Goal: Obtain resource: Download file/media

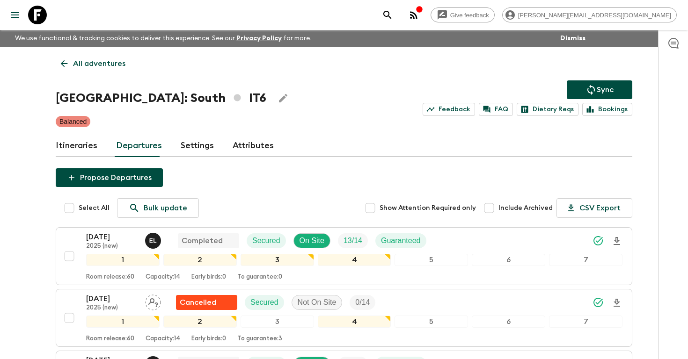
scroll to position [291, 0]
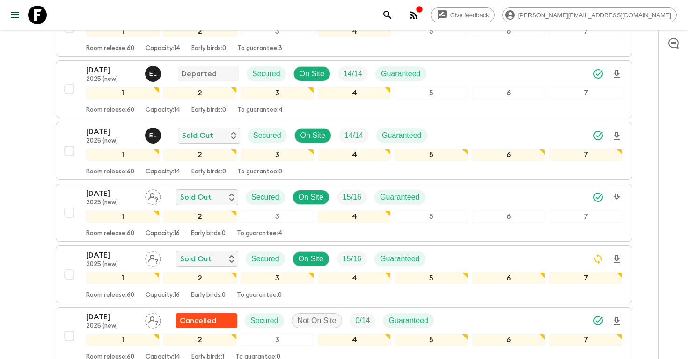
click at [393, 13] on icon "search adventures" at bounding box center [387, 14] width 11 height 11
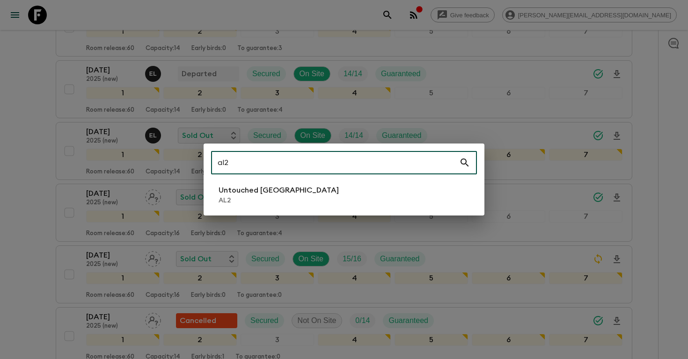
type input "al2"
click at [293, 185] on li "Untouched [GEOGRAPHIC_DATA] AL2" at bounding box center [344, 195] width 266 height 26
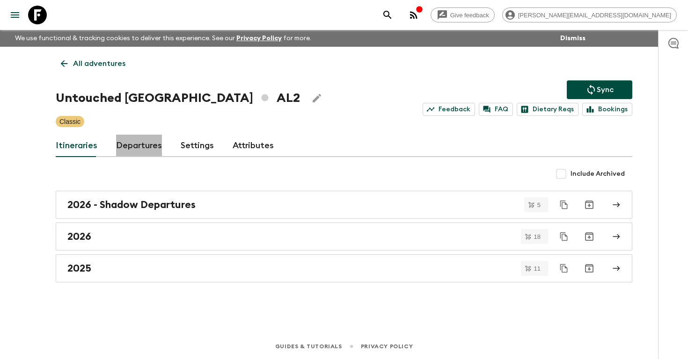
click at [134, 150] on link "Departures" at bounding box center [139, 146] width 46 height 22
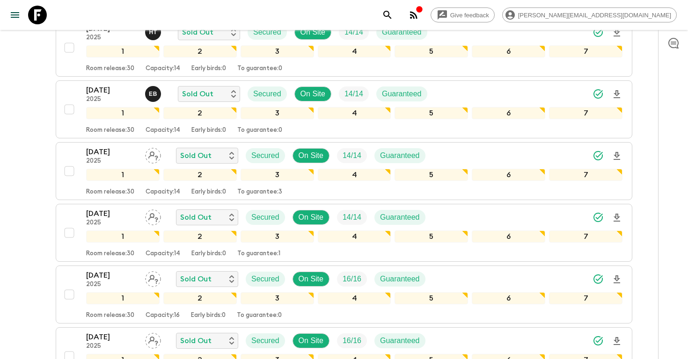
scroll to position [518, 0]
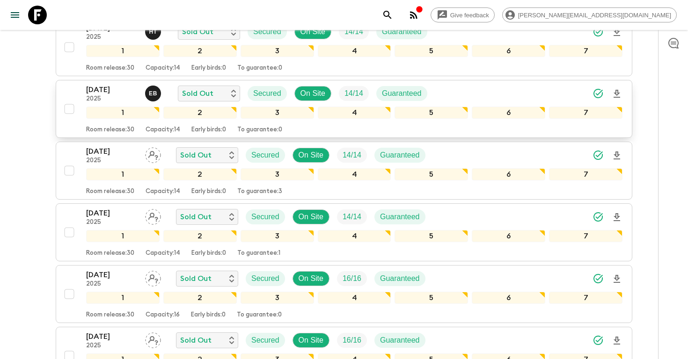
click at [616, 94] on icon "Download Onboarding" at bounding box center [616, 93] width 11 height 11
click at [393, 15] on icon "search adventures" at bounding box center [387, 14] width 11 height 11
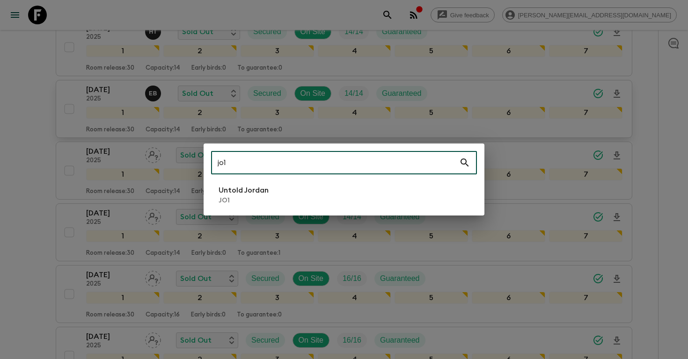
type input "jo1"
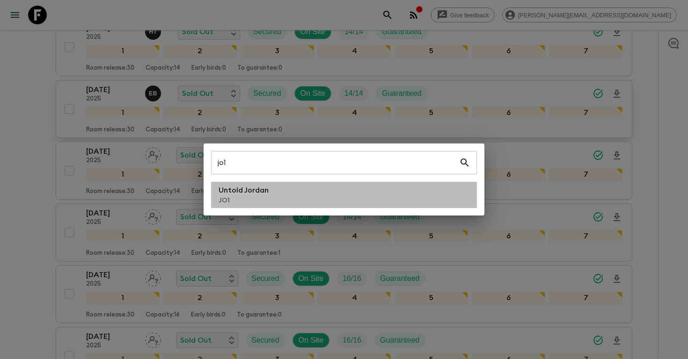
click at [286, 185] on li "Untold Jordan JO1" at bounding box center [344, 195] width 266 height 26
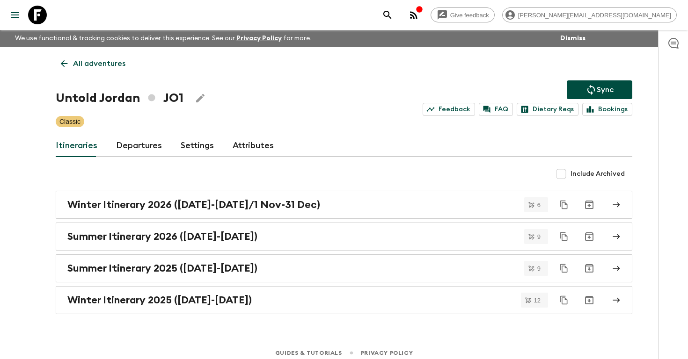
click at [130, 147] on link "Departures" at bounding box center [139, 146] width 46 height 22
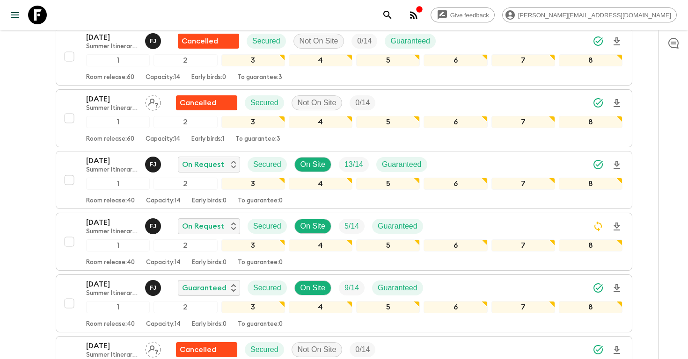
scroll to position [1340, 0]
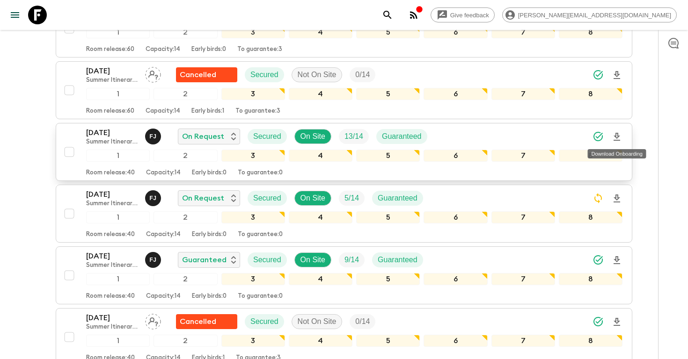
click at [615, 138] on icon "Download Onboarding" at bounding box center [616, 137] width 11 height 11
click at [391, 14] on icon "search adventures" at bounding box center [387, 15] width 8 height 8
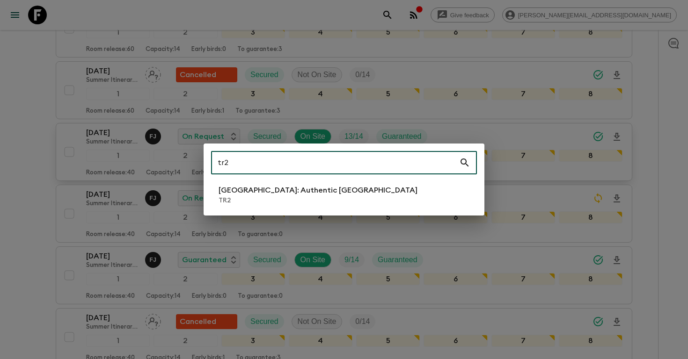
type input "tr2"
click at [361, 191] on li "[GEOGRAPHIC_DATA]: Authentic [GEOGRAPHIC_DATA] TR2" at bounding box center [344, 195] width 266 height 26
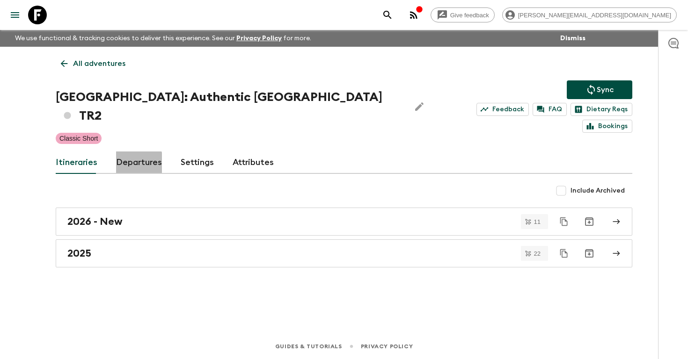
click at [128, 152] on link "Departures" at bounding box center [139, 163] width 46 height 22
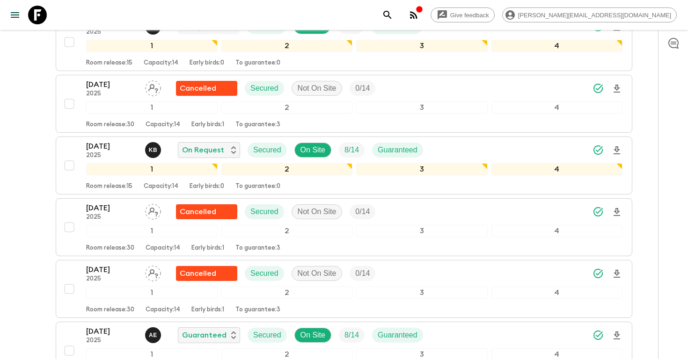
scroll to position [1344, 0]
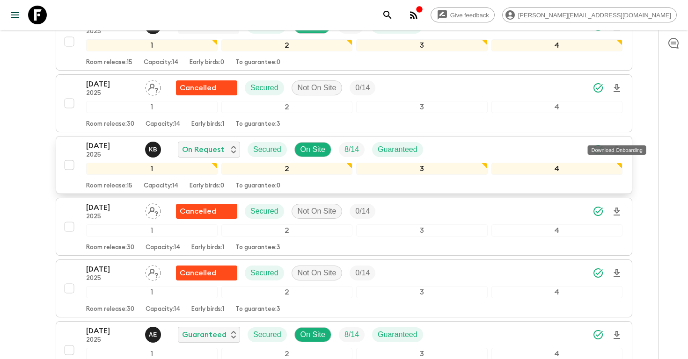
click at [620, 145] on icon "Download Onboarding" at bounding box center [616, 150] width 11 height 11
click at [393, 17] on icon "search adventures" at bounding box center [387, 14] width 11 height 11
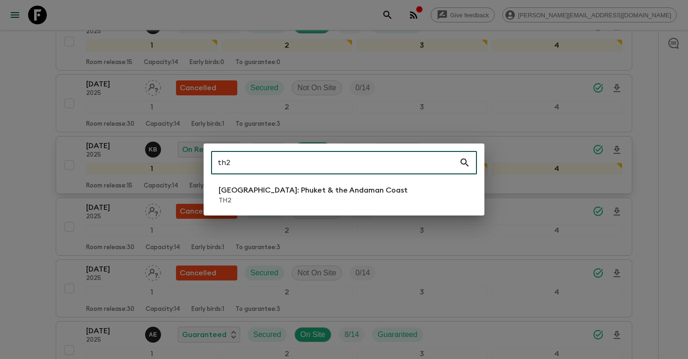
type input "th2"
click at [322, 197] on p "TH2" at bounding box center [313, 200] width 189 height 9
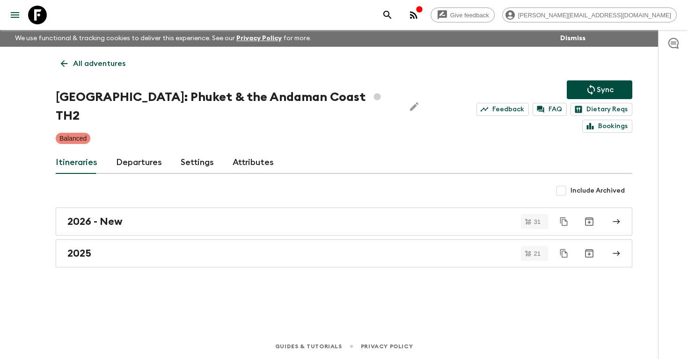
click at [123, 152] on link "Departures" at bounding box center [139, 163] width 46 height 22
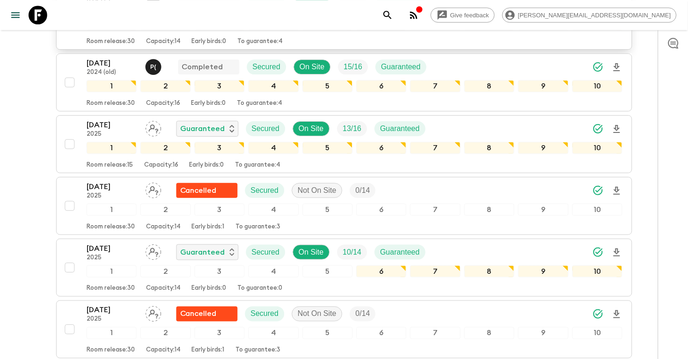
scroll to position [255, 0]
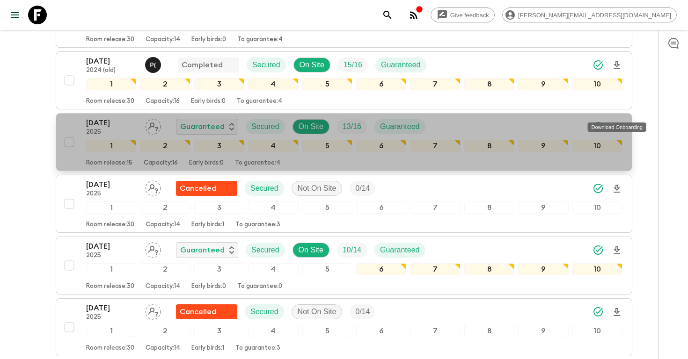
click at [617, 122] on icon "Download Onboarding" at bounding box center [616, 127] width 11 height 11
